Goal: Information Seeking & Learning: Learn about a topic

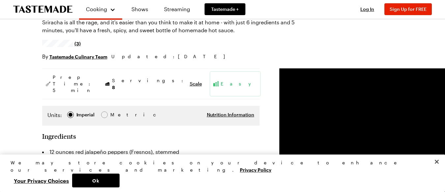
scroll to position [132, 0]
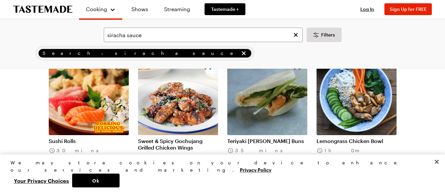
scroll to position [1284, 0]
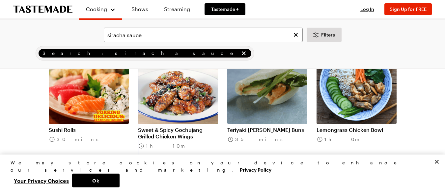
click at [185, 127] on link "Sweet & Spicy Gochujang Grilled Chicken Wings" at bounding box center [178, 133] width 80 height 13
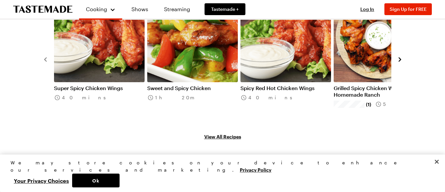
scroll to position [967, 0]
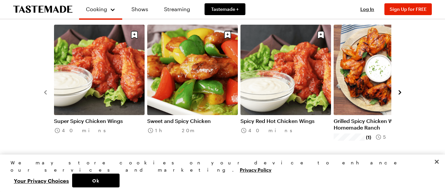
click at [226, 166] on link "View All Recipes" at bounding box center [222, 169] width 361 height 7
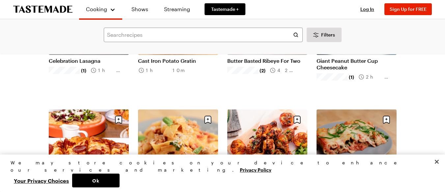
scroll to position [1879, 0]
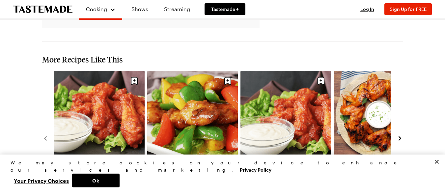
scroll to position [888, 0]
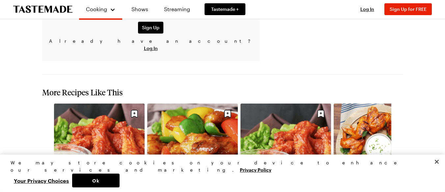
click at [400, 168] on icon "navigate to next item" at bounding box center [400, 171] width 7 height 7
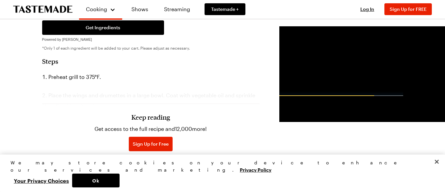
scroll to position [428, 0]
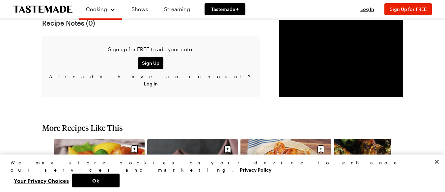
scroll to position [898, 0]
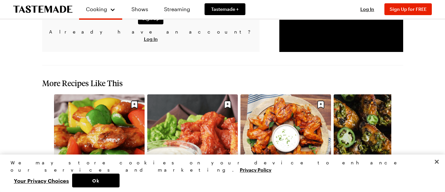
click at [178, 188] on link "Spicy Red Hot Chicken Wings" at bounding box center [192, 191] width 91 height 7
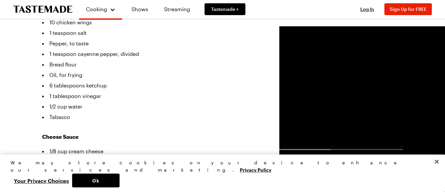
scroll to position [99, 0]
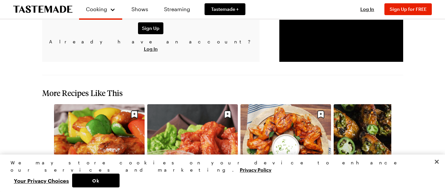
scroll to position [901, 0]
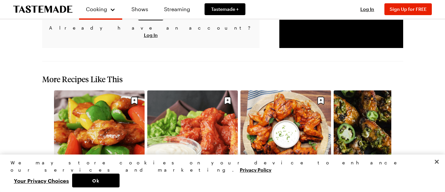
click at [106, 184] on link "Sweet and Spicy Chicken" at bounding box center [99, 187] width 91 height 7
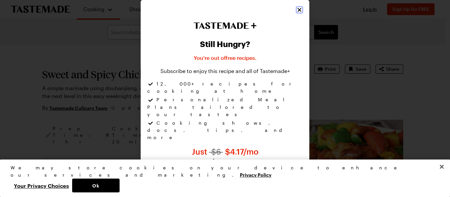
click at [300, 12] on icon "Close" at bounding box center [300, 10] width 4 height 4
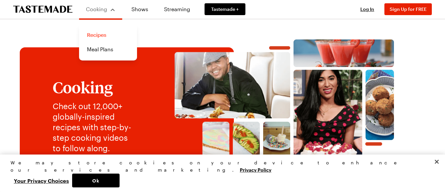
click at [128, 38] on link "Recipes" at bounding box center [108, 35] width 50 height 15
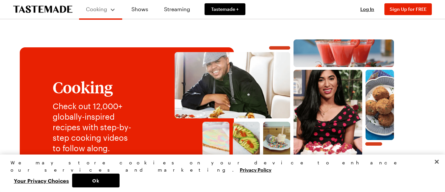
click at [166, 41] on img at bounding box center [284, 107] width 269 height 135
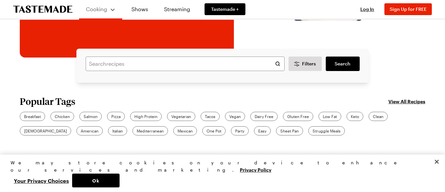
scroll to position [132, 0]
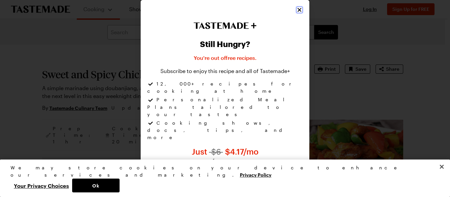
click at [299, 12] on icon "Close" at bounding box center [300, 10] width 4 height 4
click at [298, 13] on icon "Close" at bounding box center [299, 10] width 7 height 7
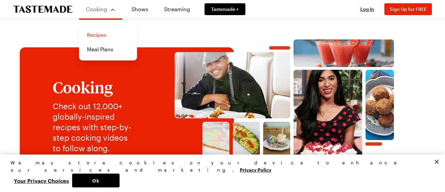
click at [94, 35] on link "Recipes" at bounding box center [108, 35] width 50 height 15
click at [97, 33] on link "Recipes" at bounding box center [108, 35] width 50 height 15
